Goal: Task Accomplishment & Management: Manage account settings

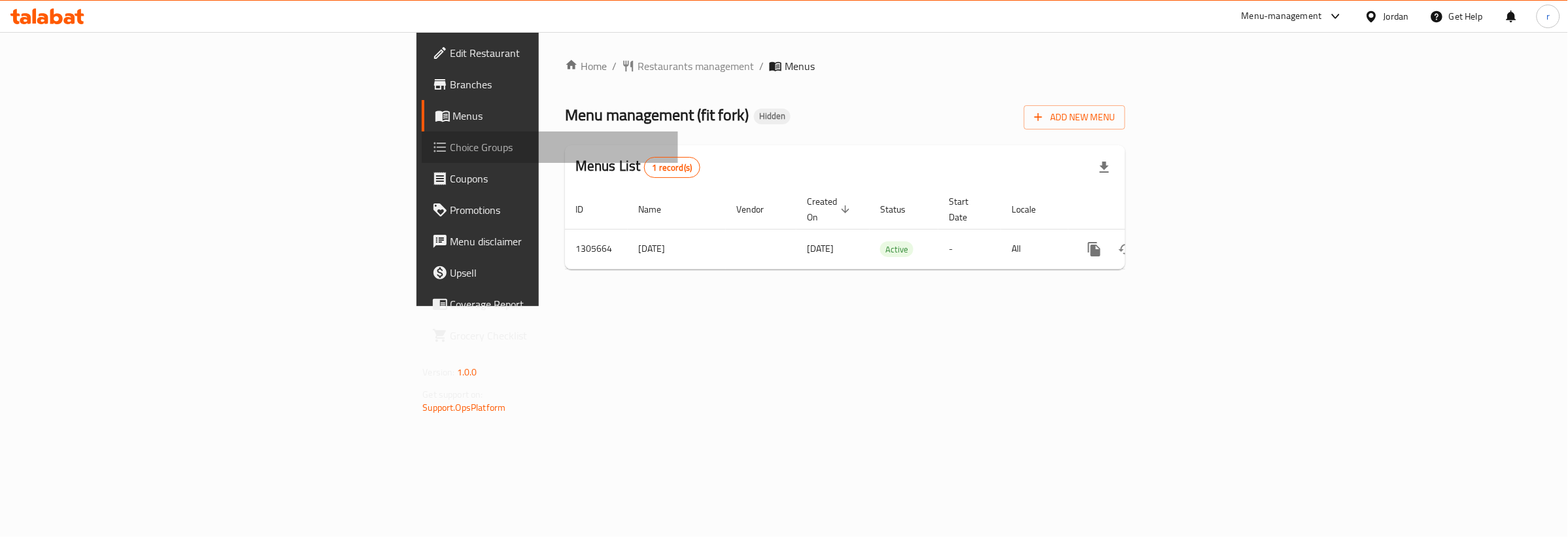
click at [451, 144] on span "Choice Groups" at bounding box center [559, 147] width 217 height 15
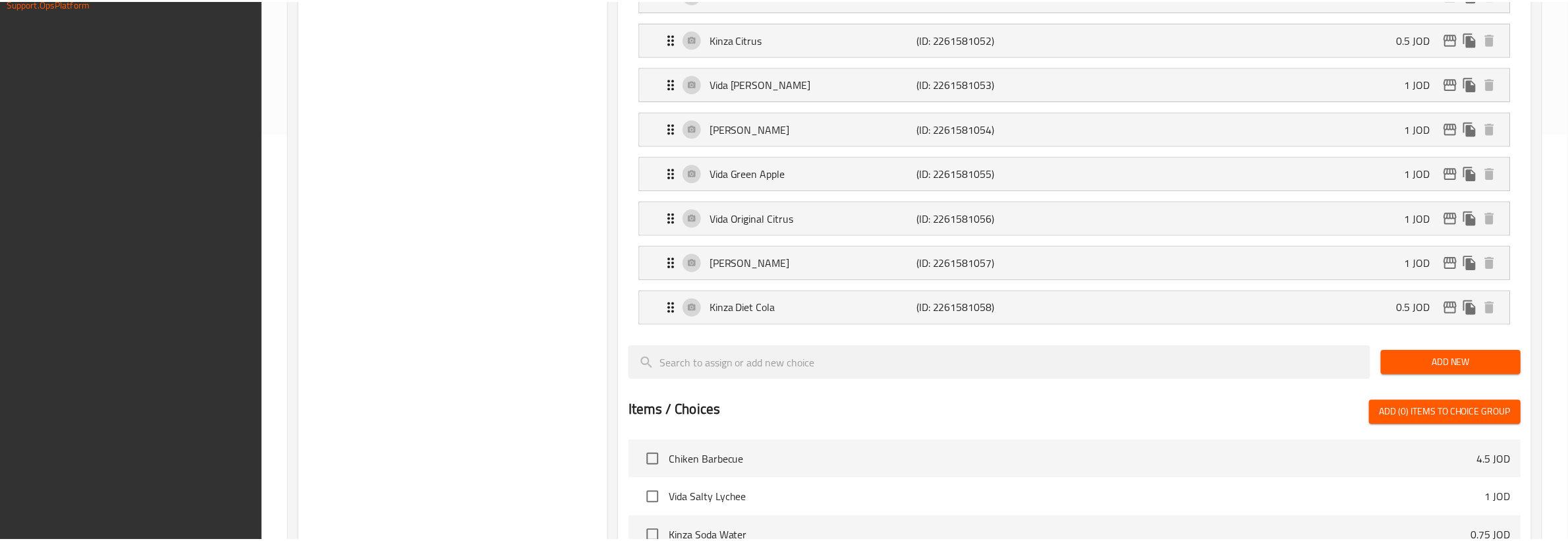
scroll to position [774, 0]
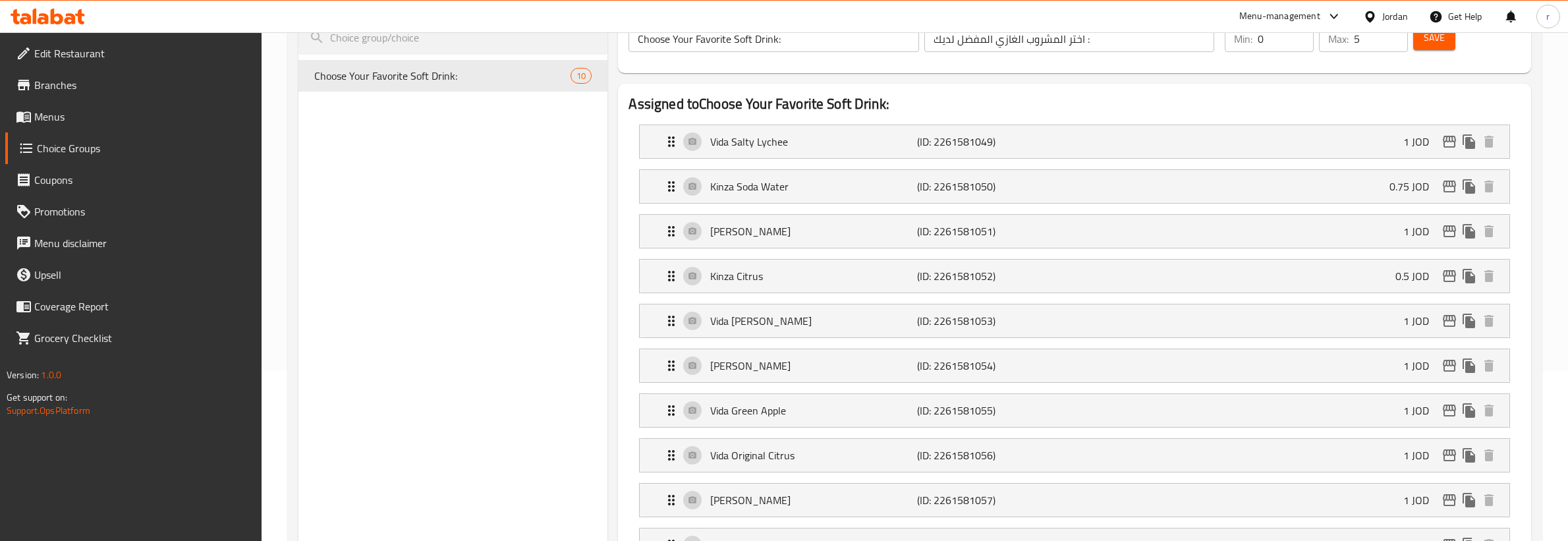
scroll to position [0, 0]
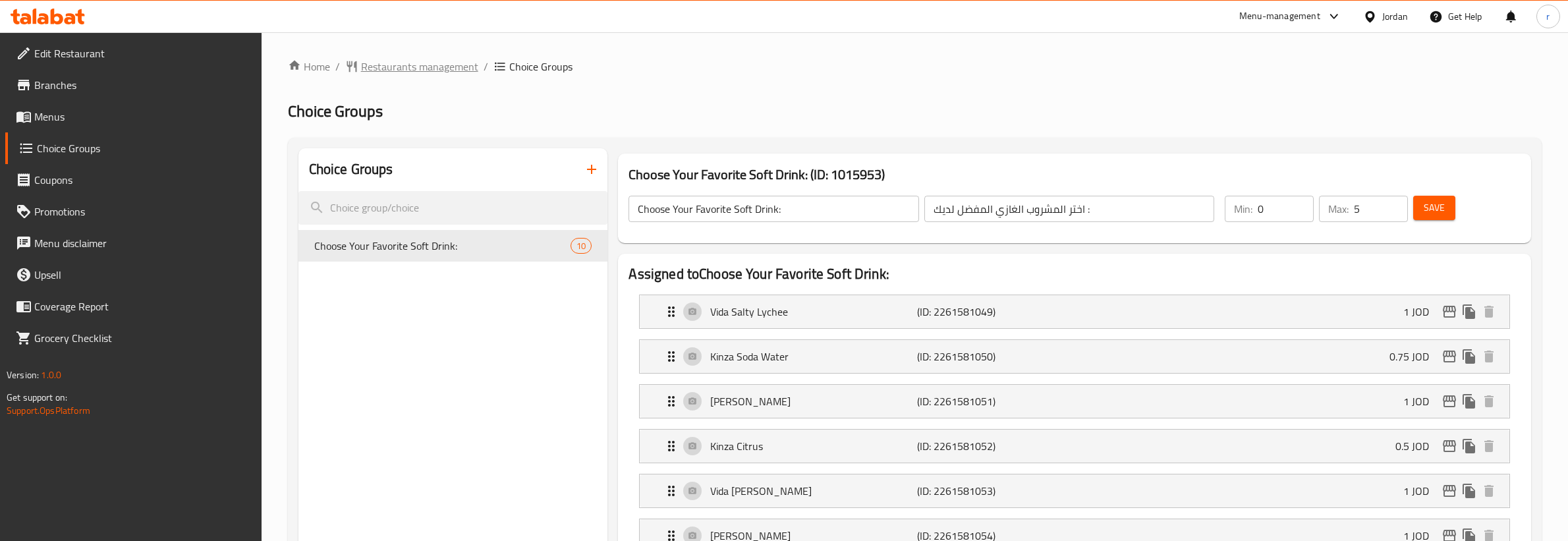
click at [465, 65] on span "Restaurants management" at bounding box center [419, 66] width 117 height 16
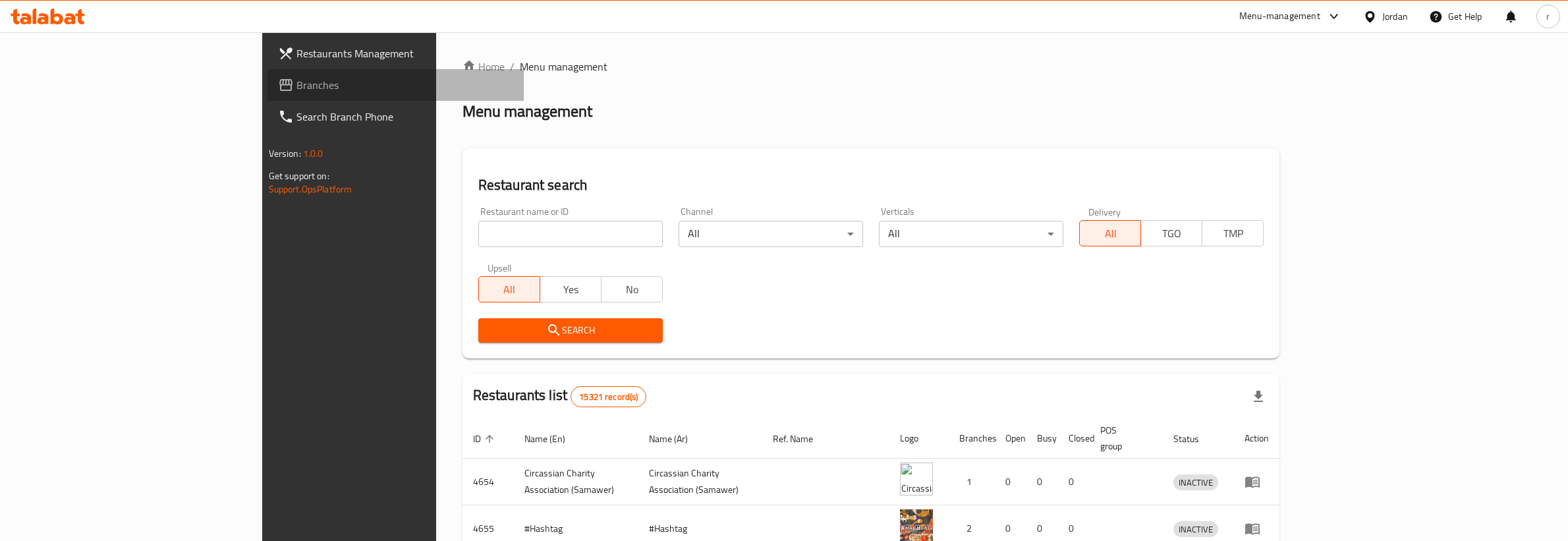
click at [296, 80] on span "Branches" at bounding box center [404, 85] width 217 height 16
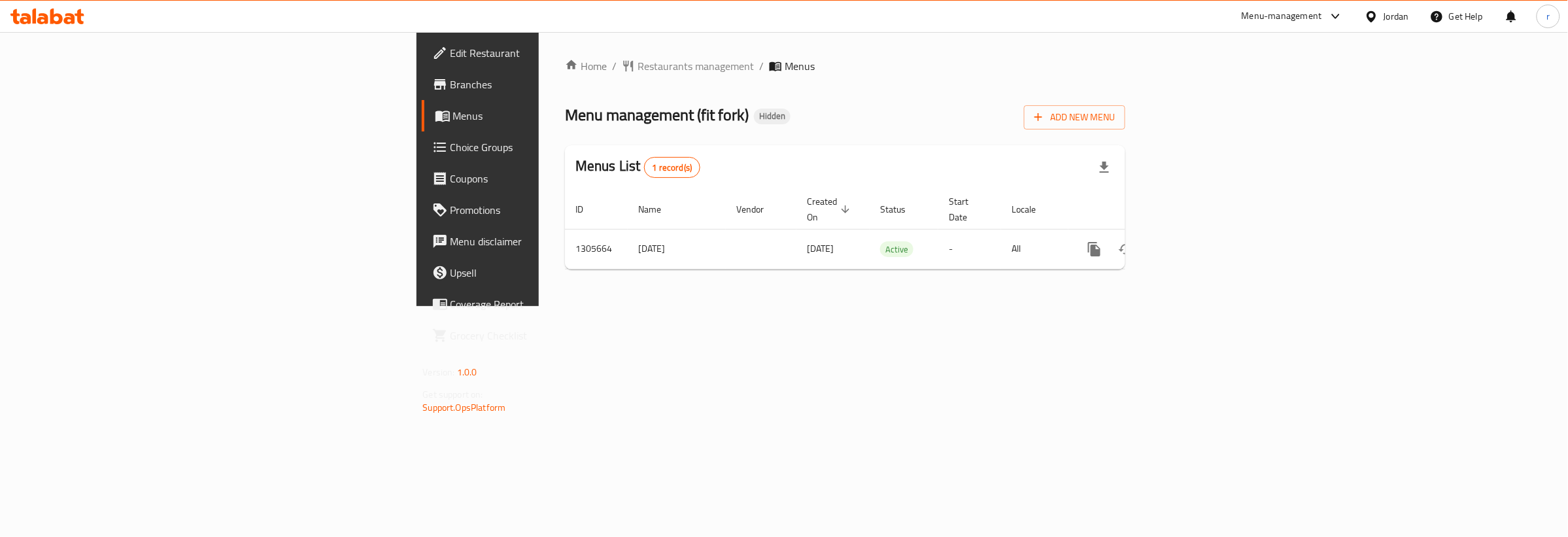
click at [451, 140] on span "Choice Groups" at bounding box center [559, 147] width 217 height 15
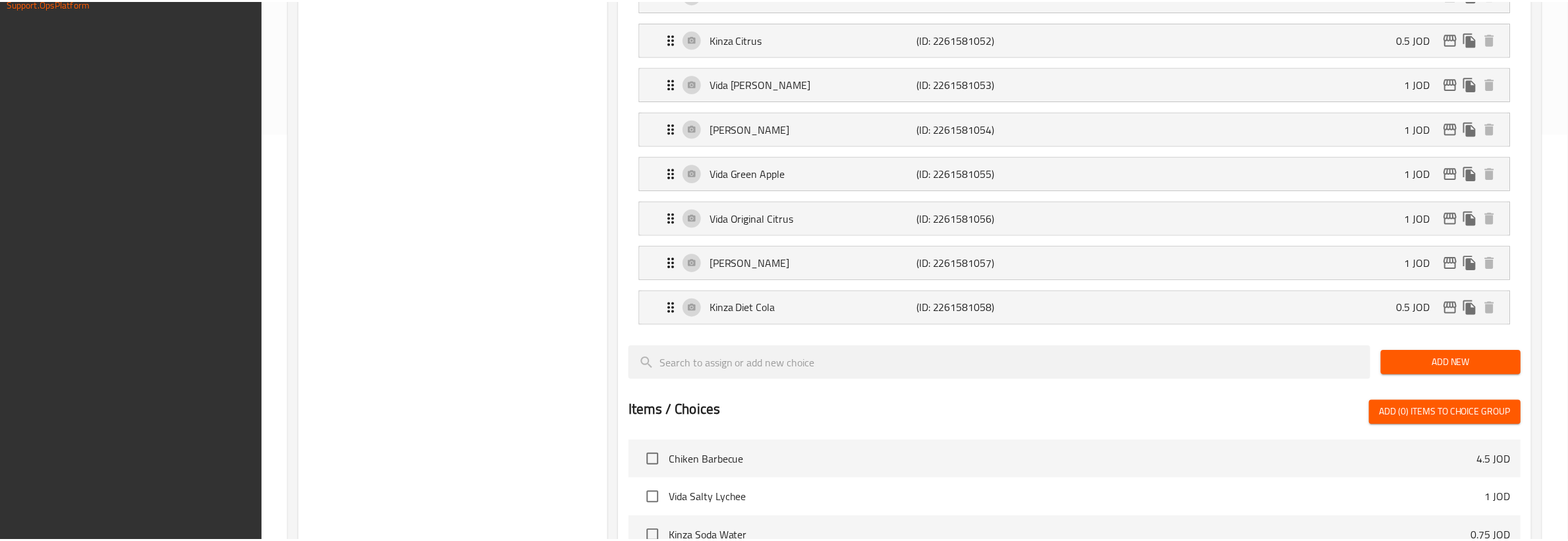
scroll to position [774, 0]
